Goal: Find specific page/section: Find specific page/section

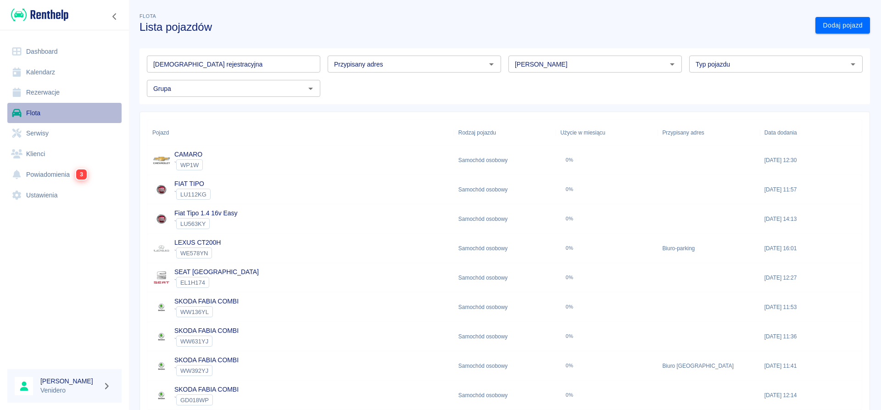
click at [39, 111] on link "Flota" at bounding box center [64, 113] width 114 height 21
click at [221, 64] on input "[DEMOGRAPHIC_DATA] rejestracyjna" at bounding box center [233, 64] width 173 height 17
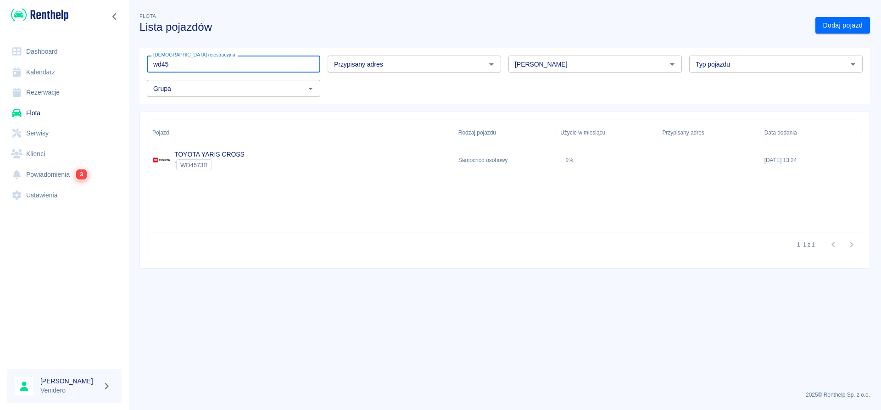
type input "wd45"
click at [223, 155] on link "TOYOTA YARIS CROSS" at bounding box center [209, 153] width 70 height 7
